Goal: Entertainment & Leisure: Consume media (video, audio)

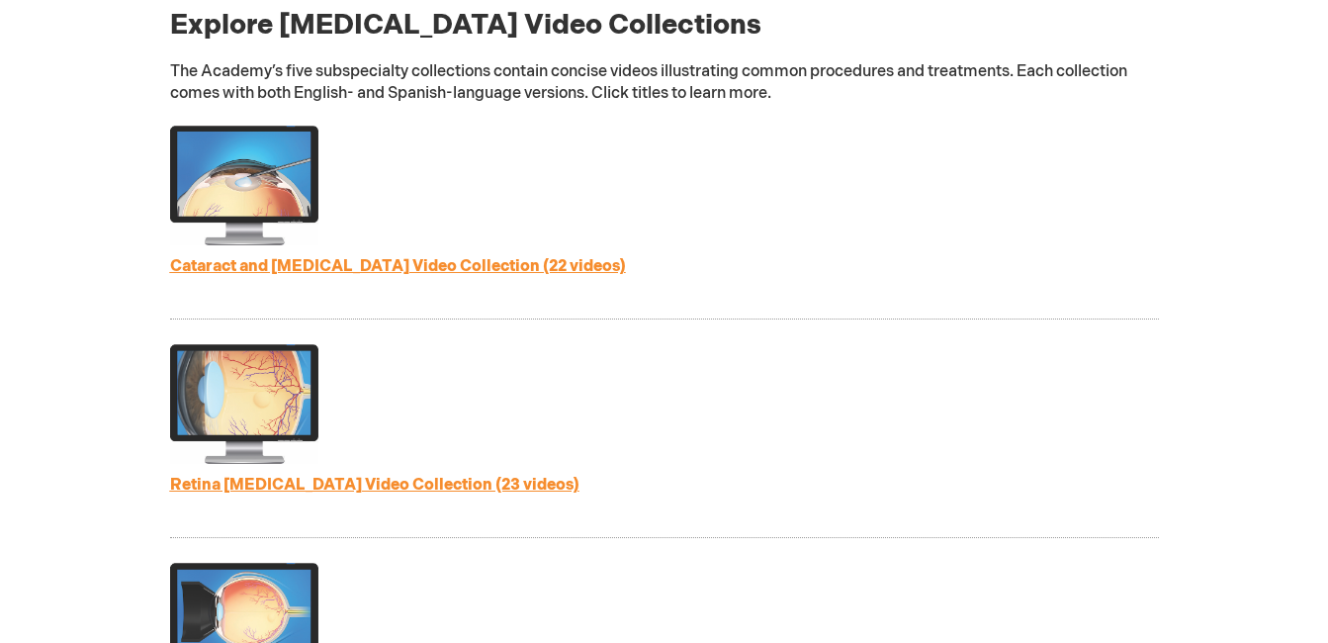
scroll to position [1088, 0]
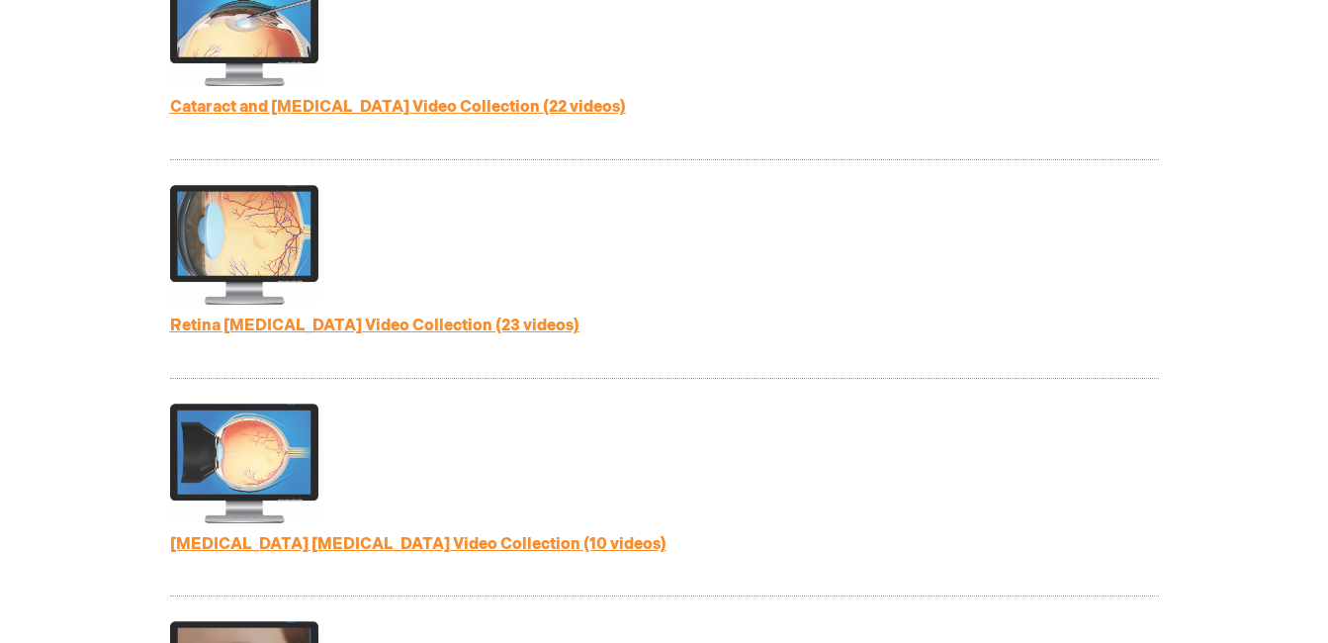
click at [462, 331] on link "Retina [MEDICAL_DATA] Video Collection (23 videos)" at bounding box center [374, 325] width 409 height 19
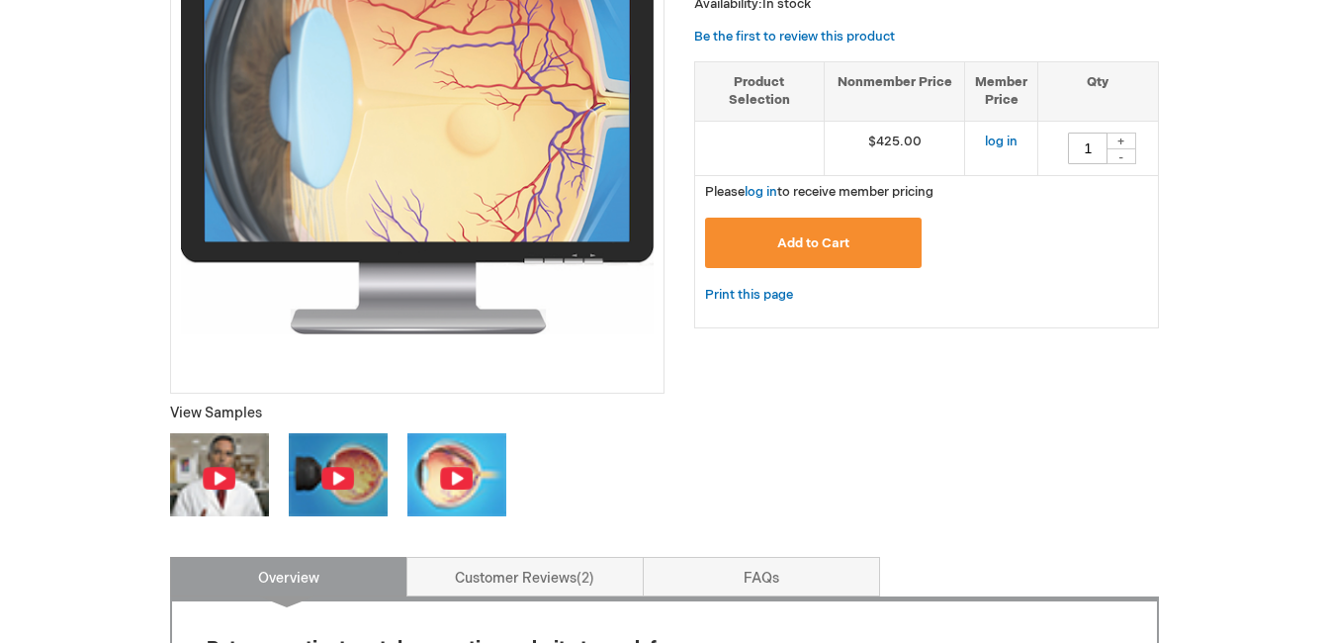
scroll to position [692, 0]
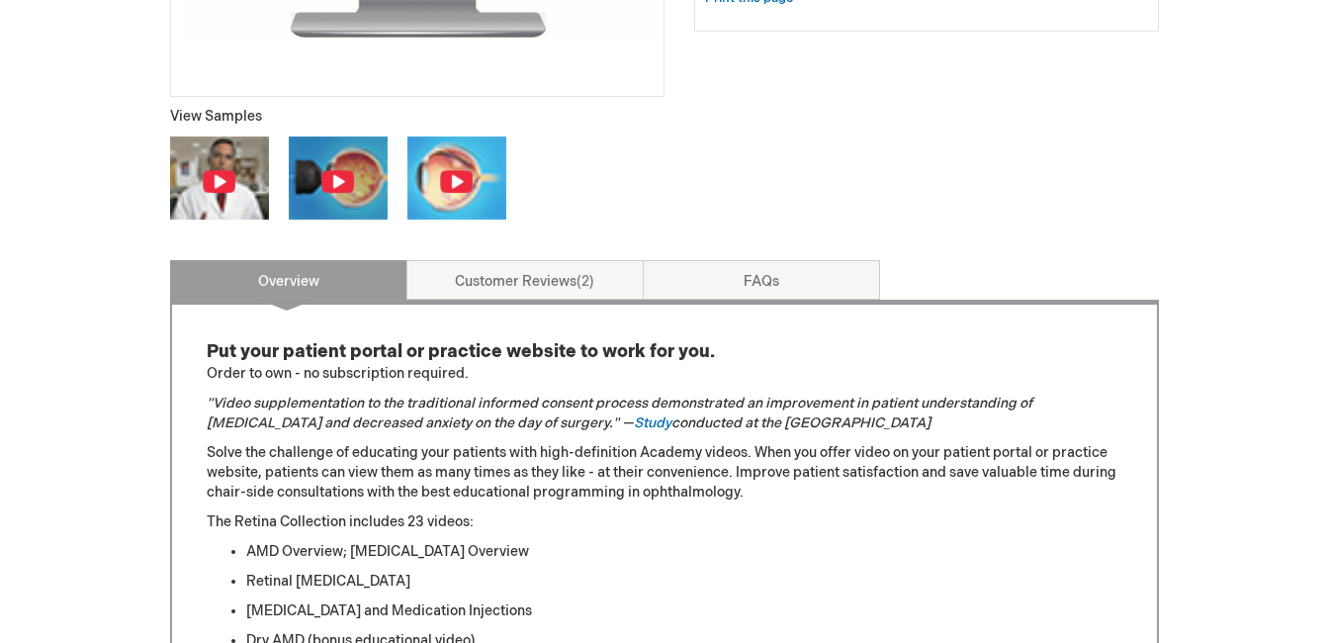
click at [340, 180] on img at bounding box center [337, 181] width 35 height 25
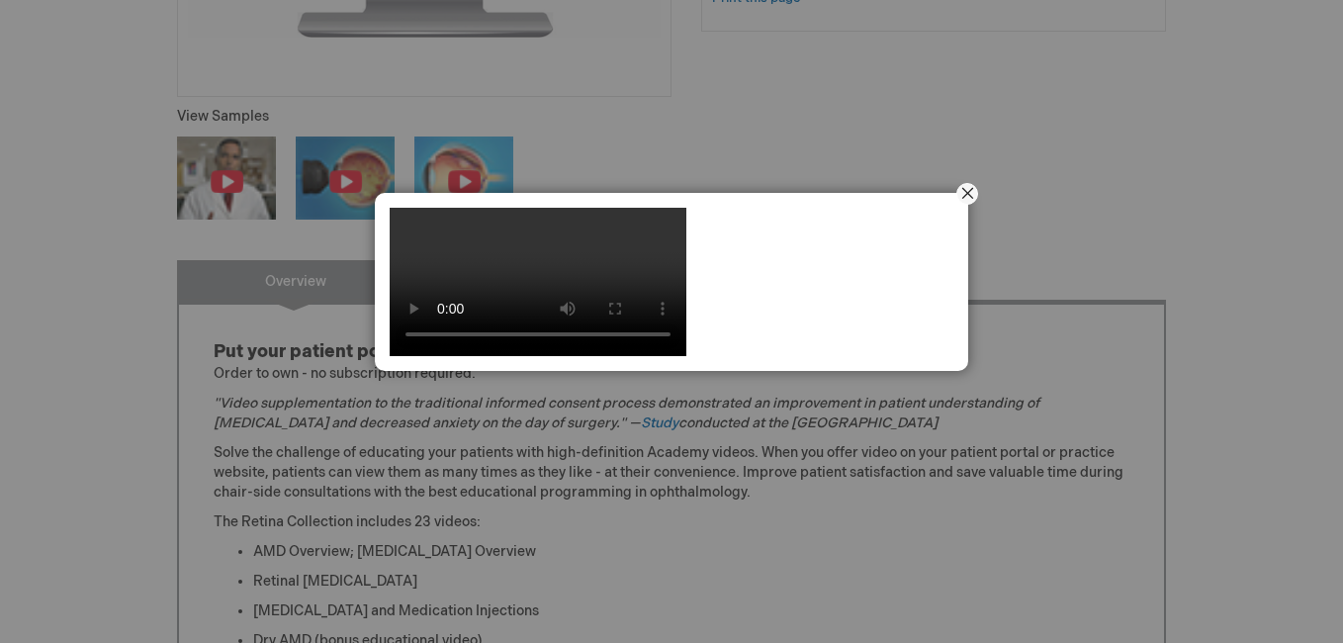
click at [966, 190] on button "Close" at bounding box center [966, 193] width 61 height 61
